Goal: Navigation & Orientation: Find specific page/section

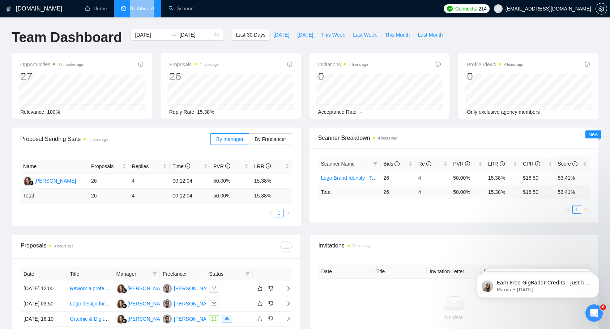
scroll to position [261, 0]
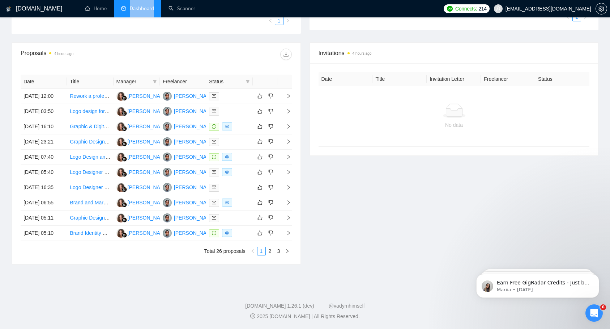
click at [129, 14] on li "Dashboard" at bounding box center [137, 8] width 47 height 17
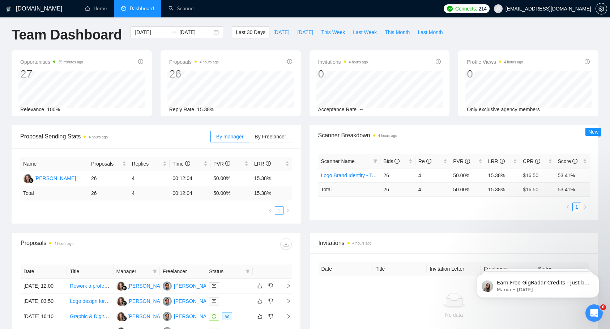
scroll to position [0, 0]
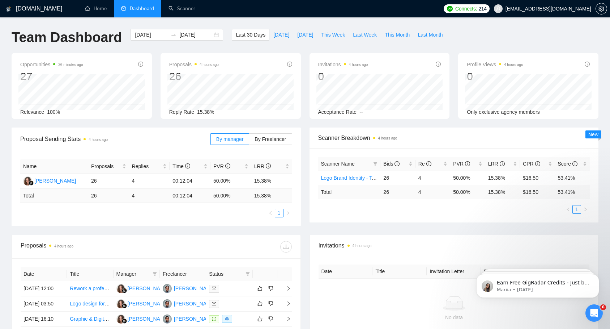
click at [22, 11] on h1 "[DOMAIN_NAME]" at bounding box center [39, 8] width 46 height 17
